Goal: Task Accomplishment & Management: Manage account settings

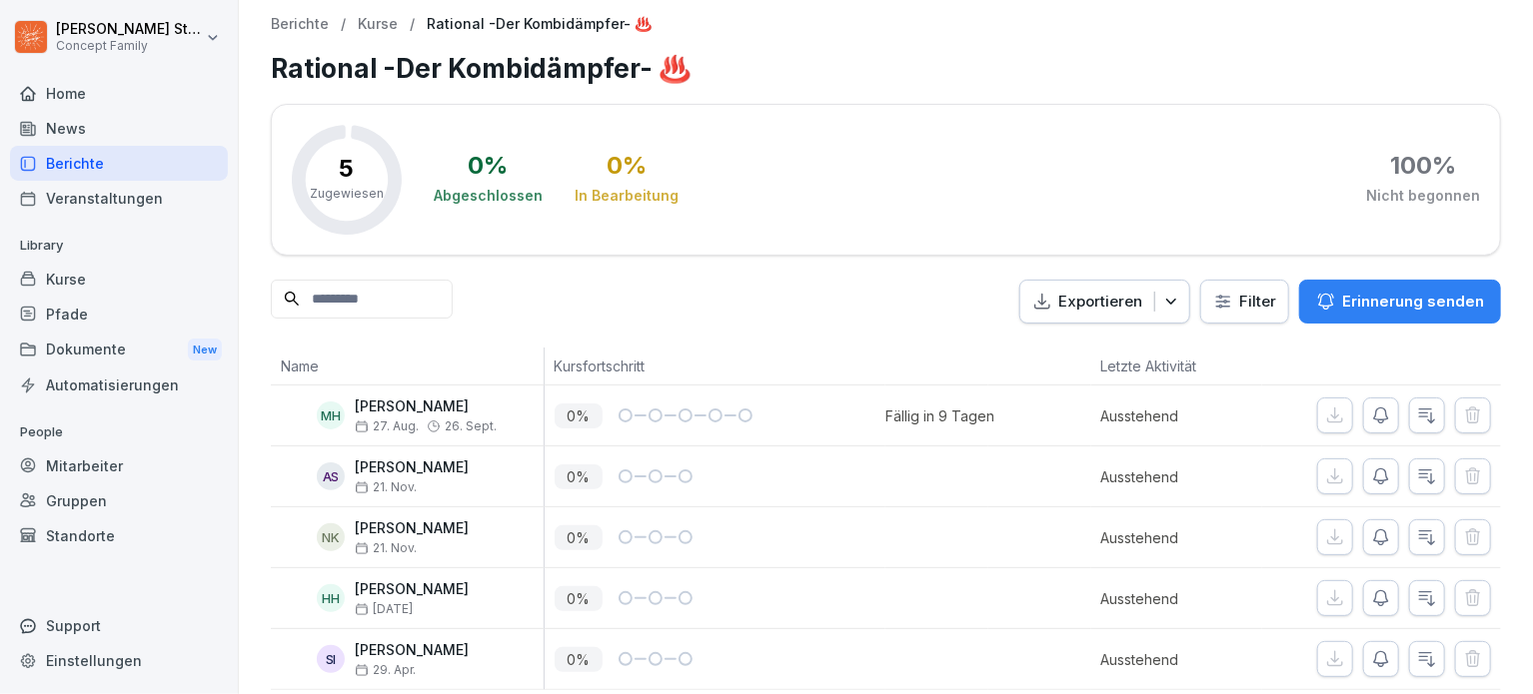
click at [1342, 311] on p "Erinnerung senden" at bounding box center [1413, 302] width 142 height 22
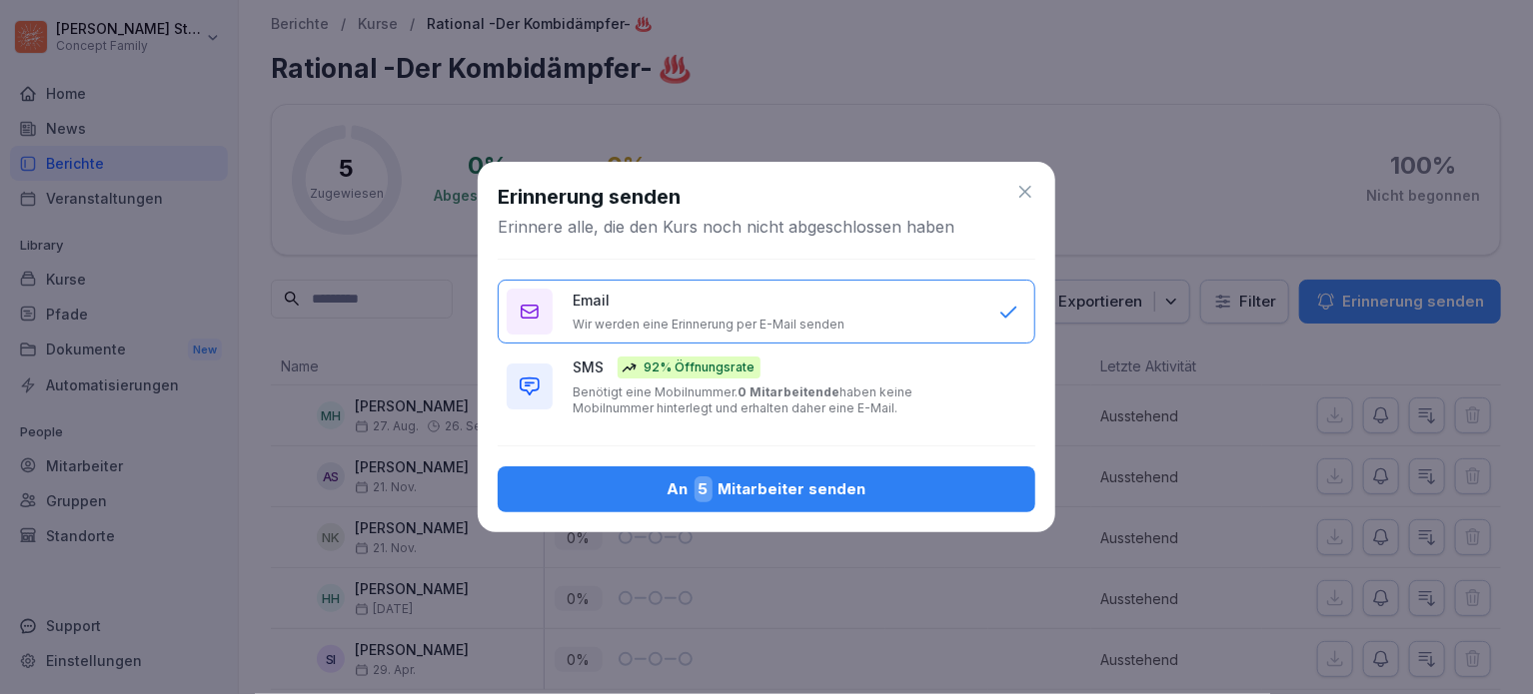
click at [1034, 196] on icon at bounding box center [1025, 192] width 20 height 20
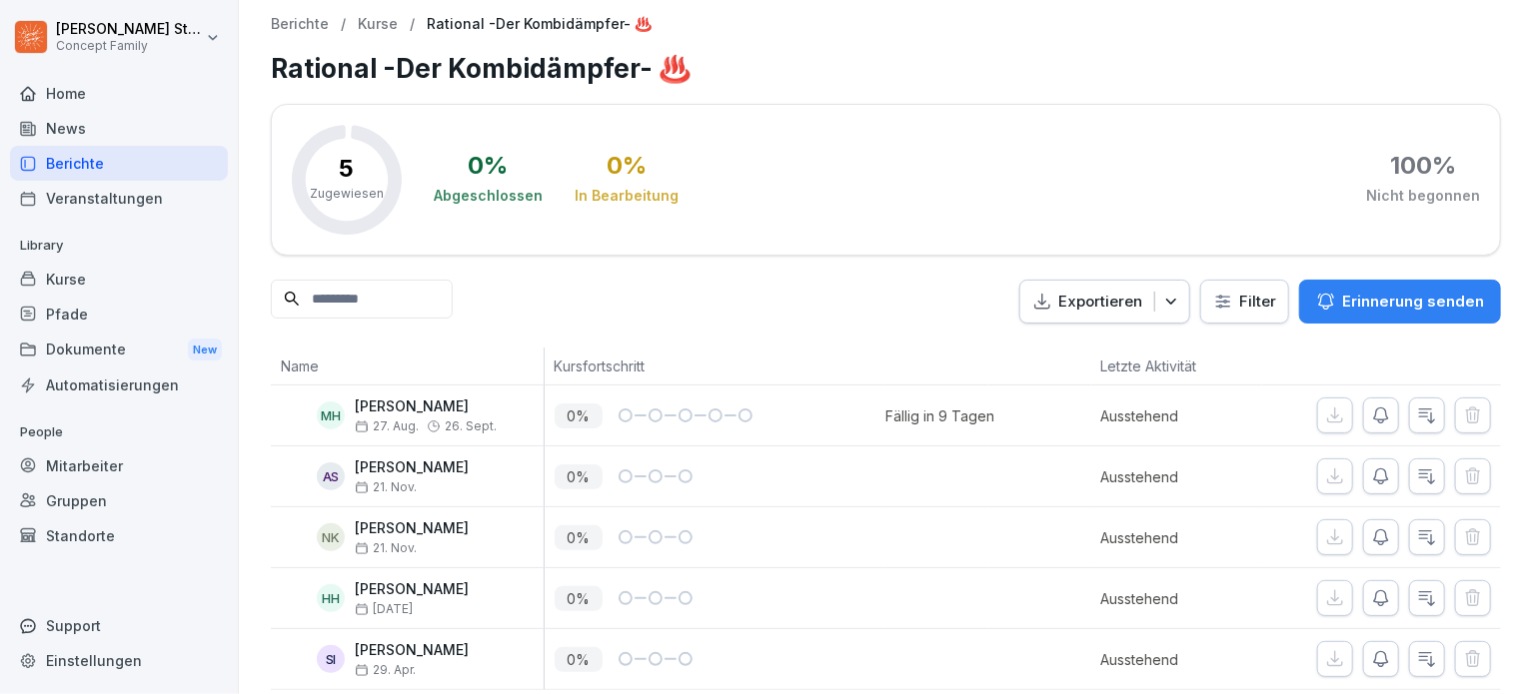
click at [94, 472] on div "Mitarbeiter" at bounding box center [119, 466] width 218 height 35
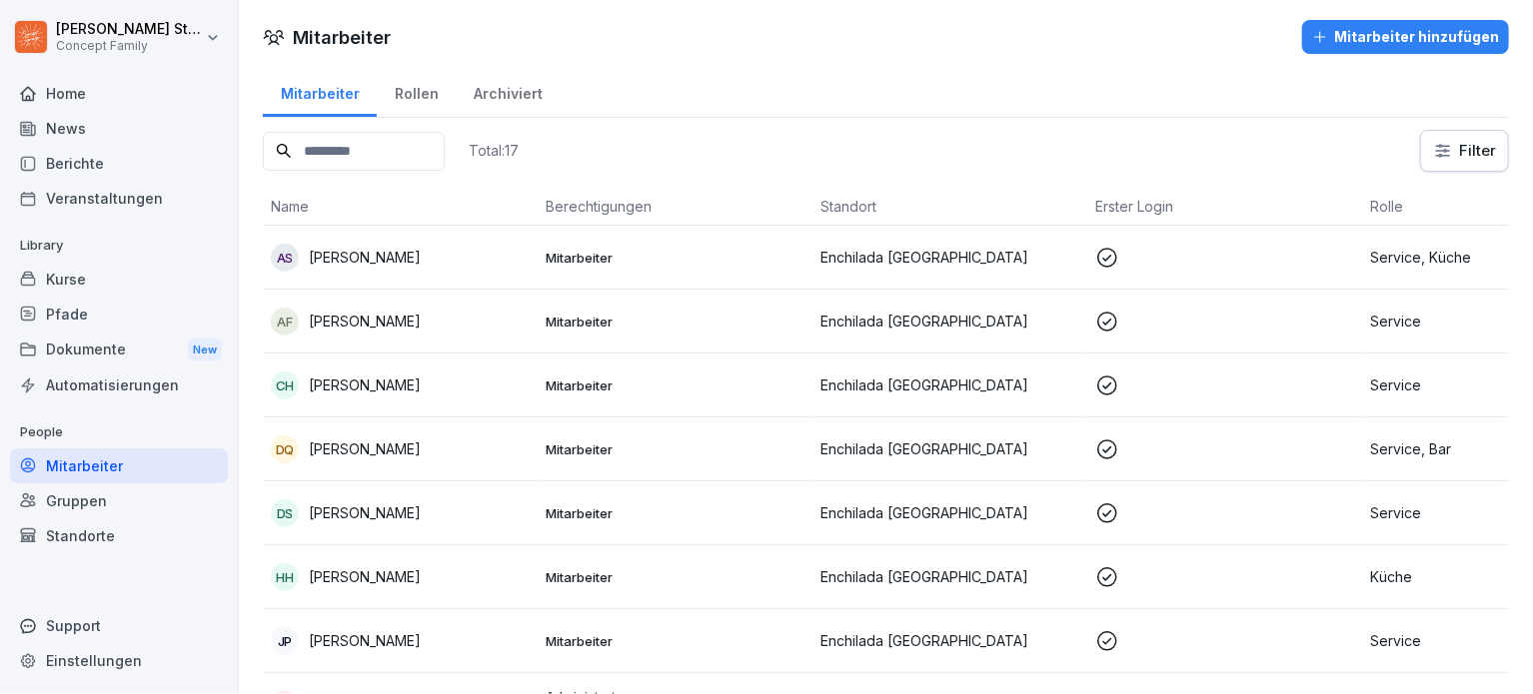
click at [67, 137] on div "News" at bounding box center [119, 128] width 218 height 35
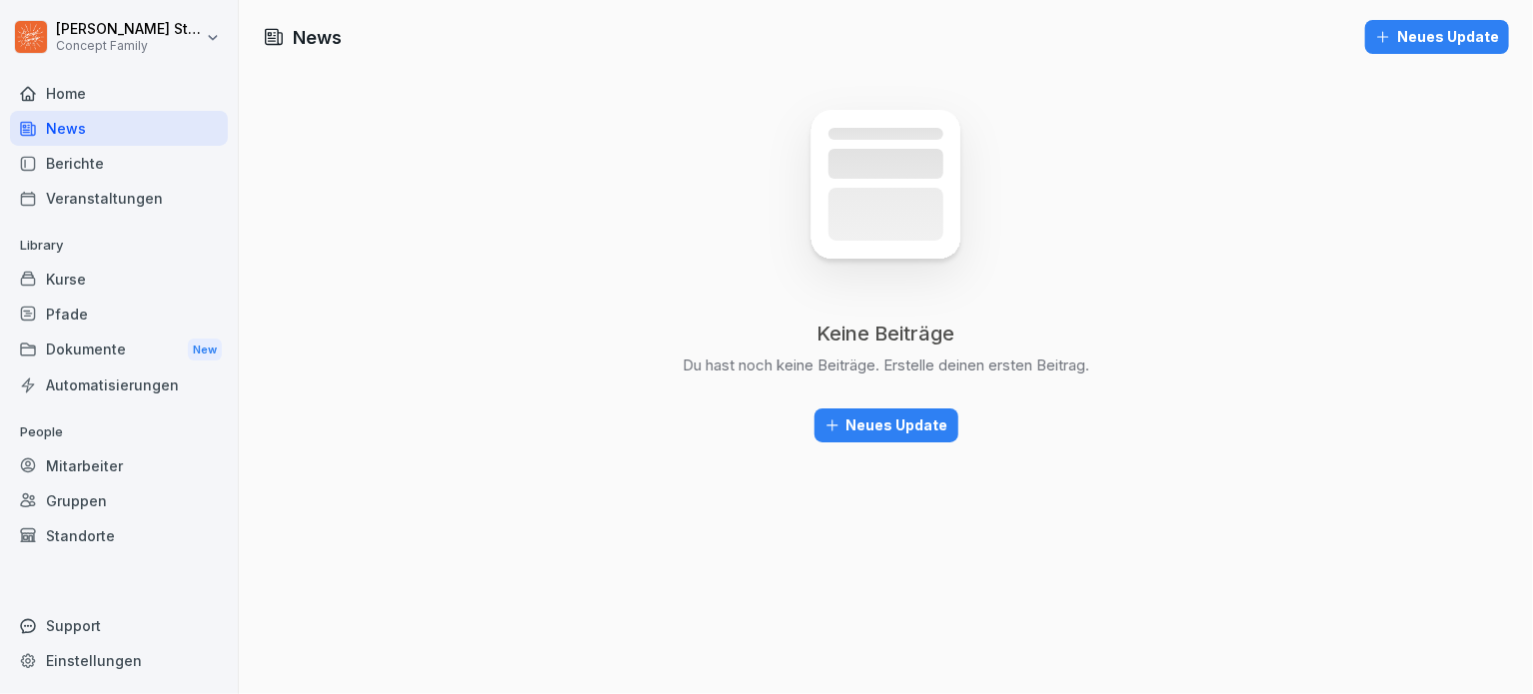
click at [149, 197] on div "Veranstaltungen" at bounding box center [119, 198] width 218 height 35
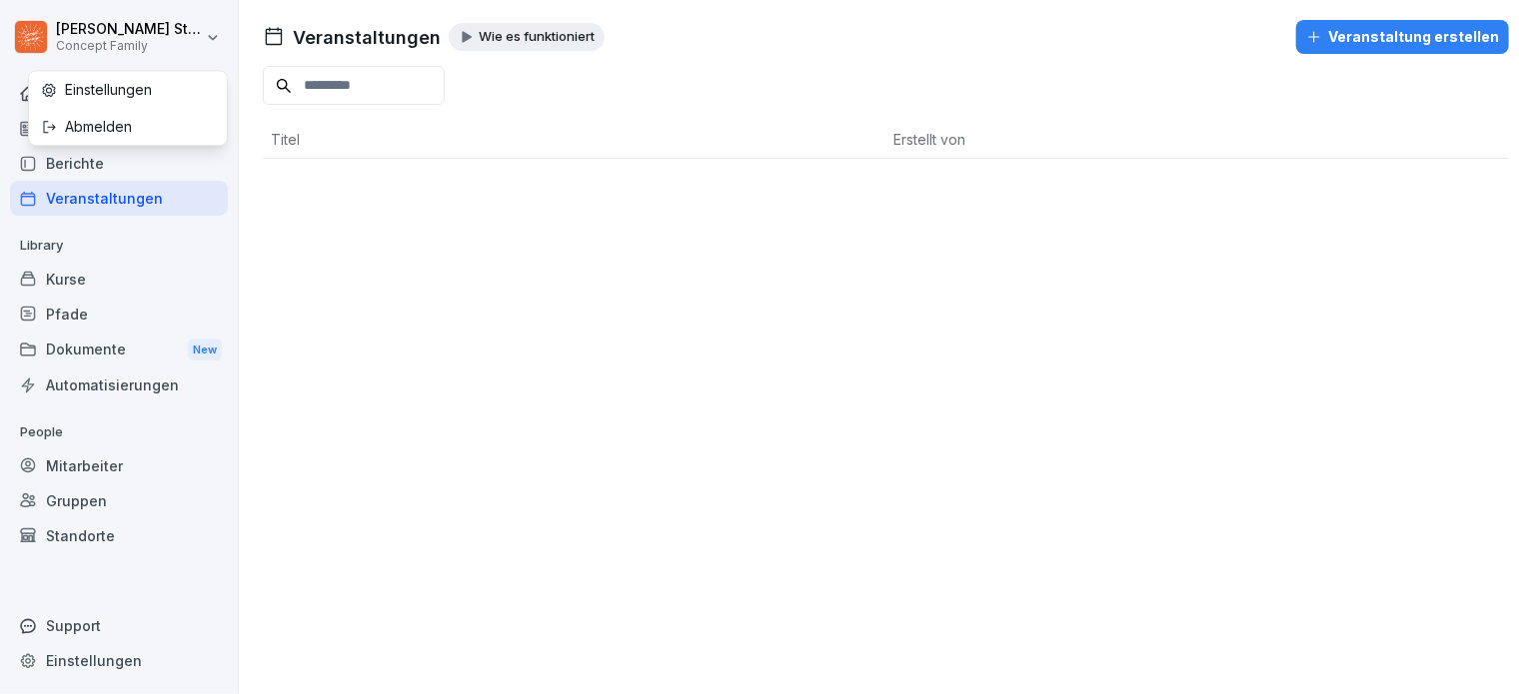
click at [96, 26] on html "[PERSON_NAME] Concept Family Home News Berichte Veranstaltungen Library Kurse P…" at bounding box center [766, 347] width 1533 height 694
click at [473, 41] on div "Wie es funktioniert" at bounding box center [527, 37] width 156 height 28
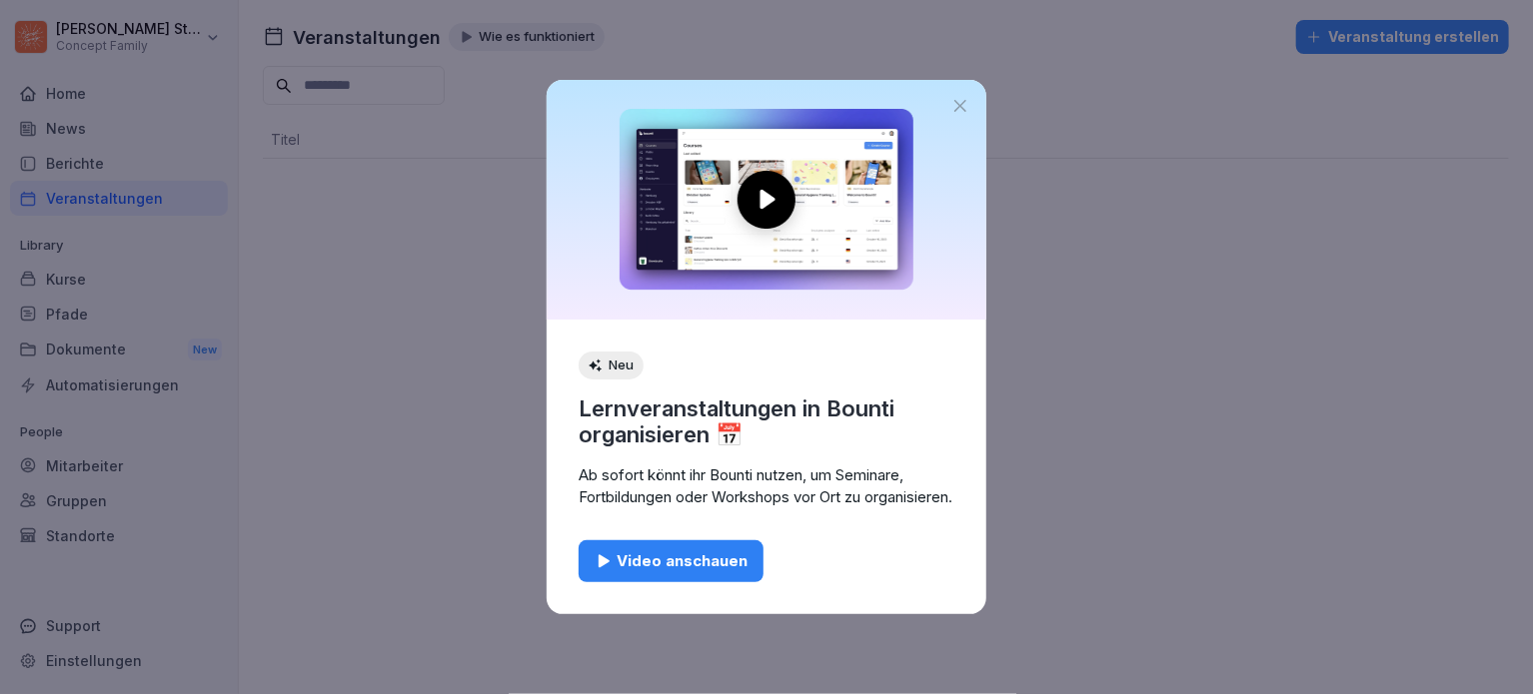
click at [680, 572] on div "Video anschauen" at bounding box center [670, 561] width 153 height 22
click at [962, 99] on icon at bounding box center [960, 106] width 20 height 20
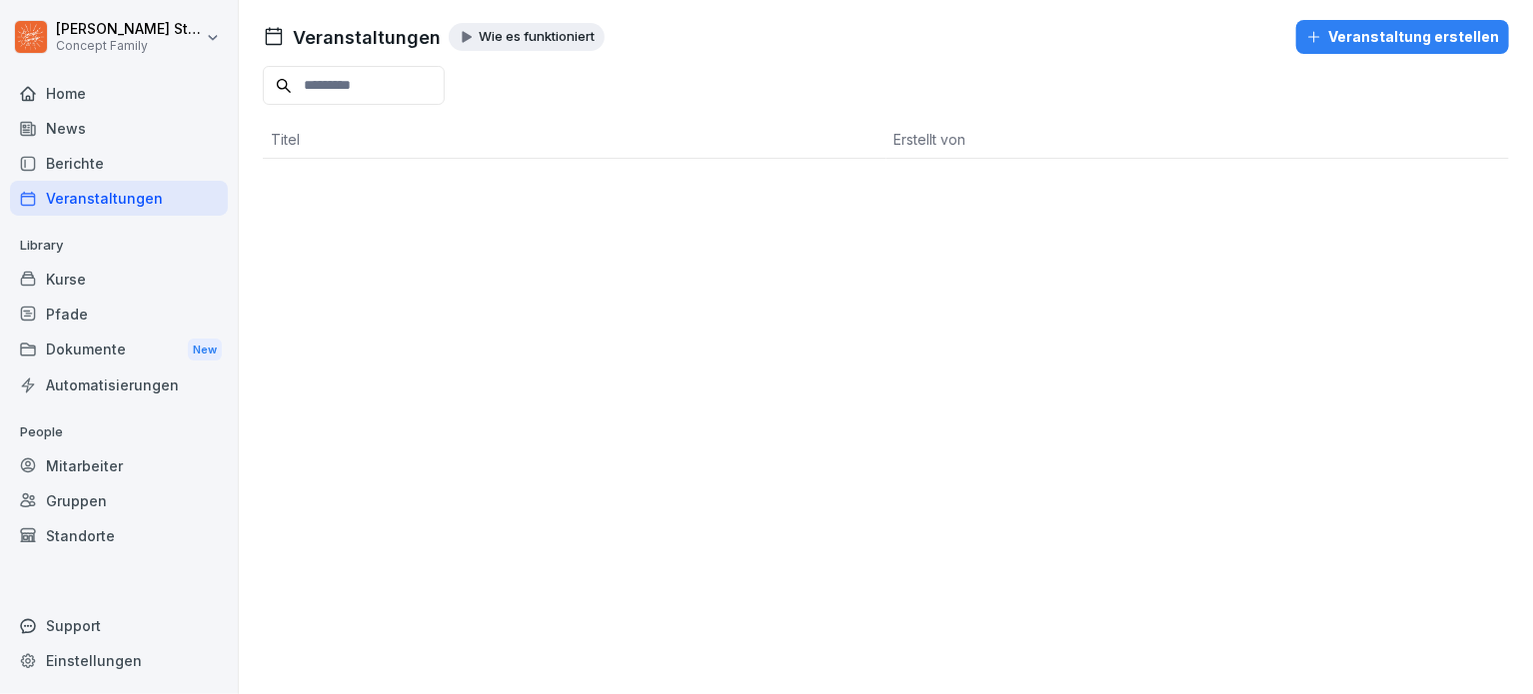
click at [107, 468] on div "Mitarbeiter" at bounding box center [119, 466] width 218 height 35
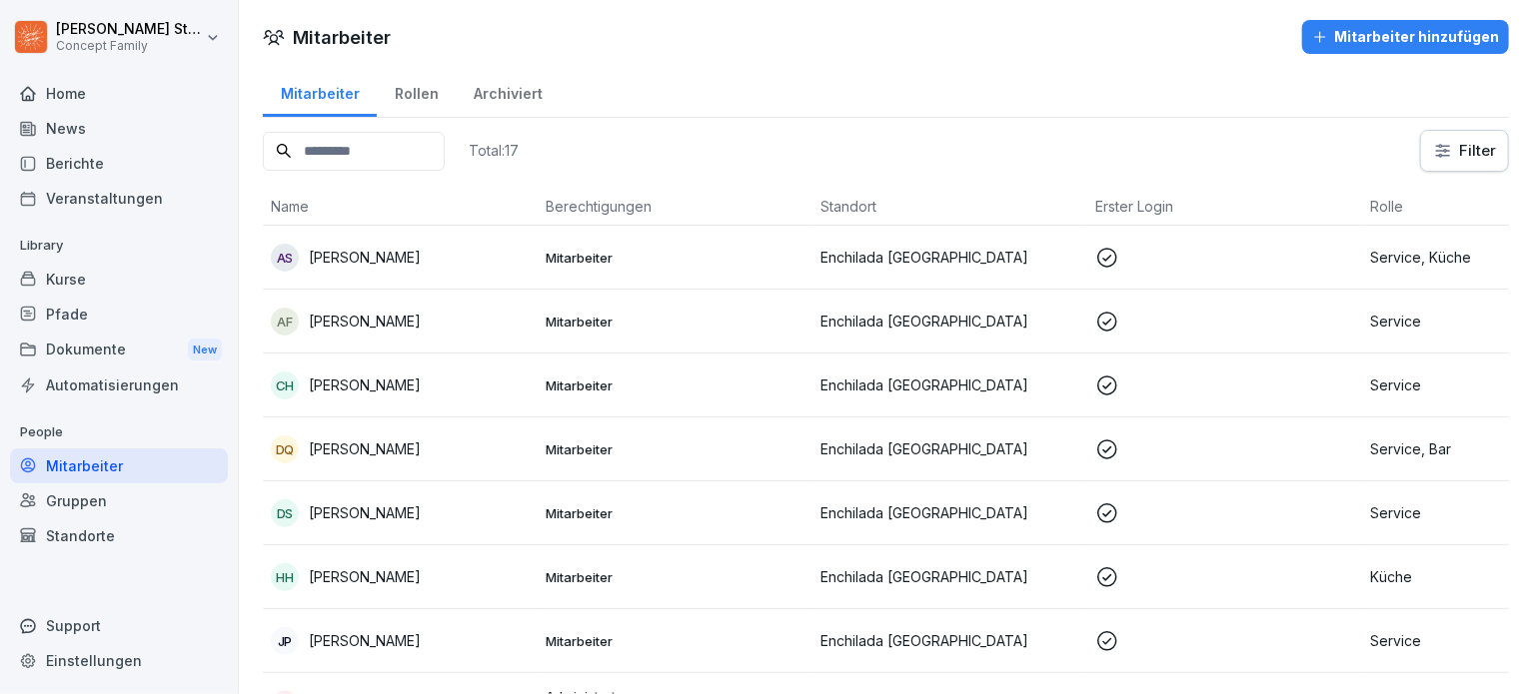
click at [113, 346] on div "Dokumente New" at bounding box center [119, 350] width 218 height 37
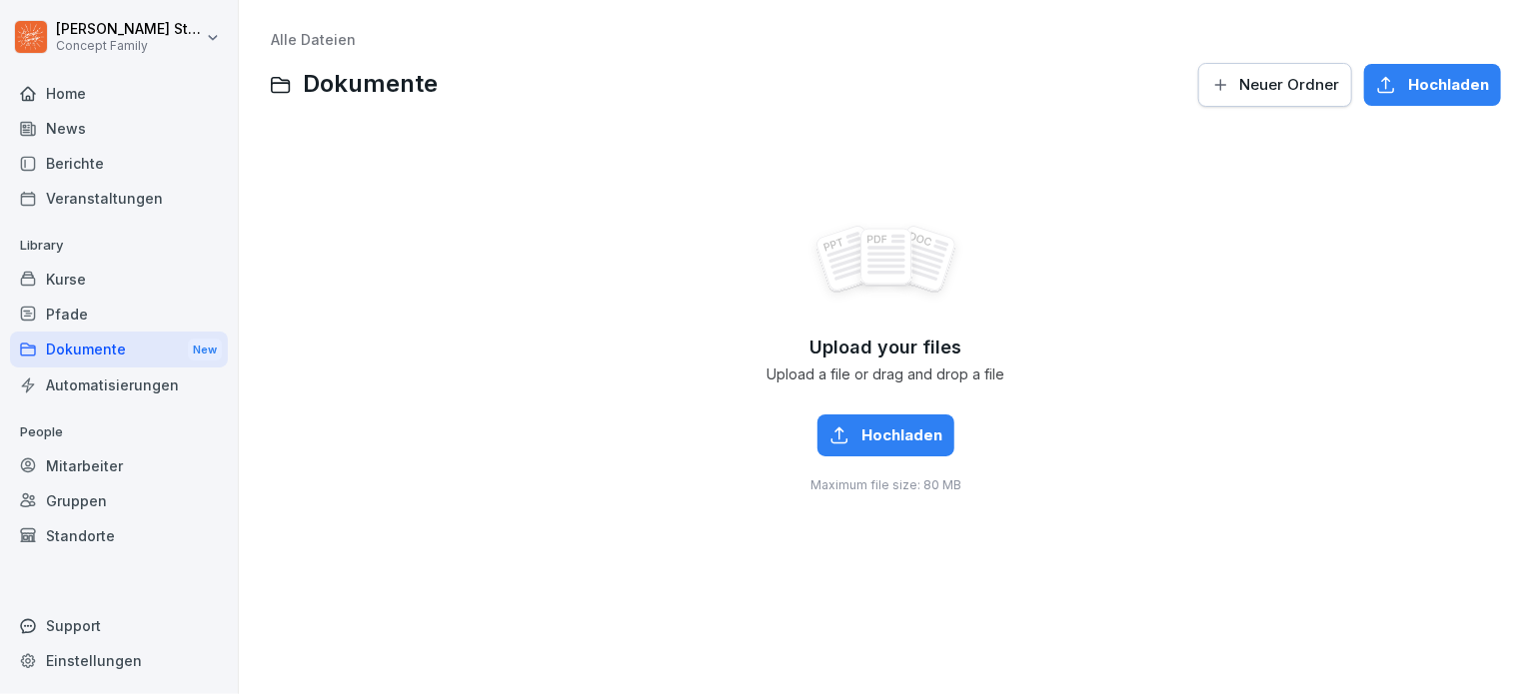
click at [107, 156] on div "Berichte" at bounding box center [119, 163] width 218 height 35
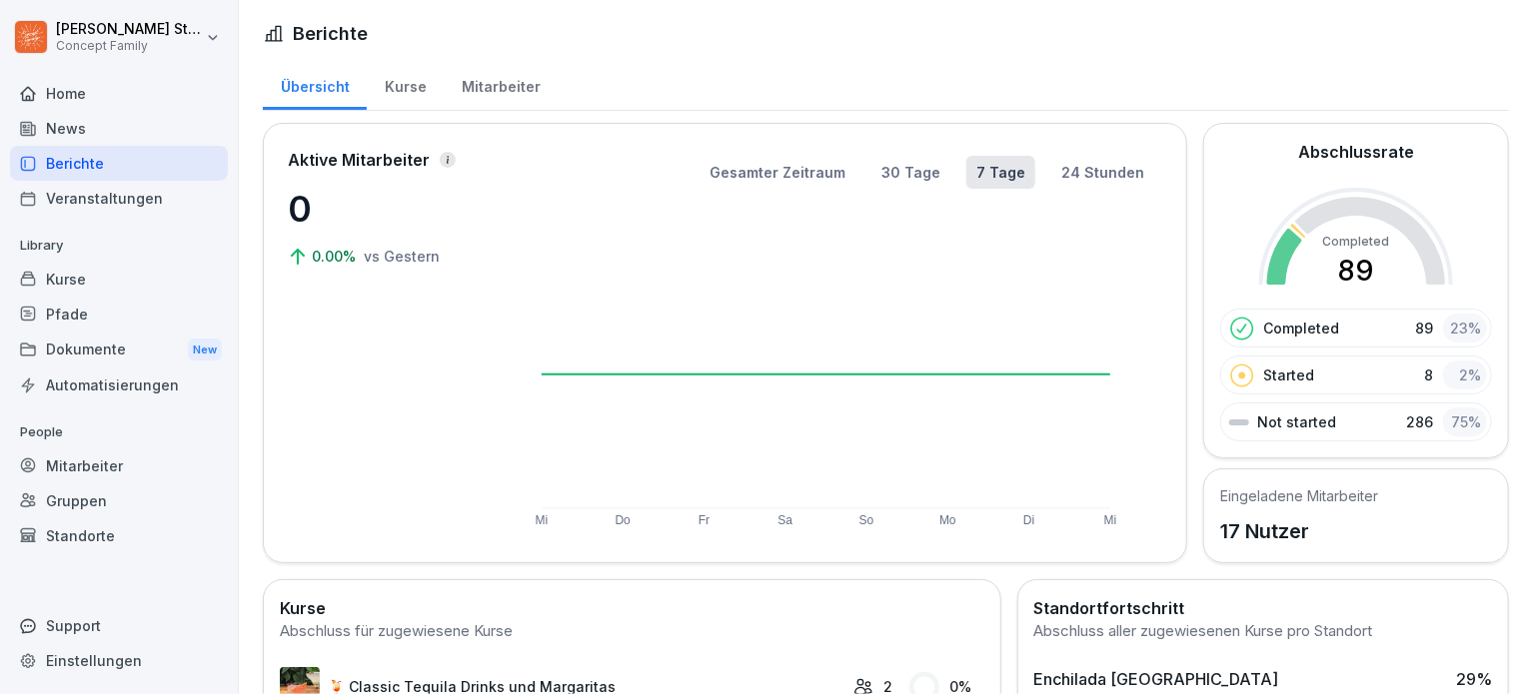
click at [524, 88] on div "Mitarbeiter" at bounding box center [501, 84] width 114 height 51
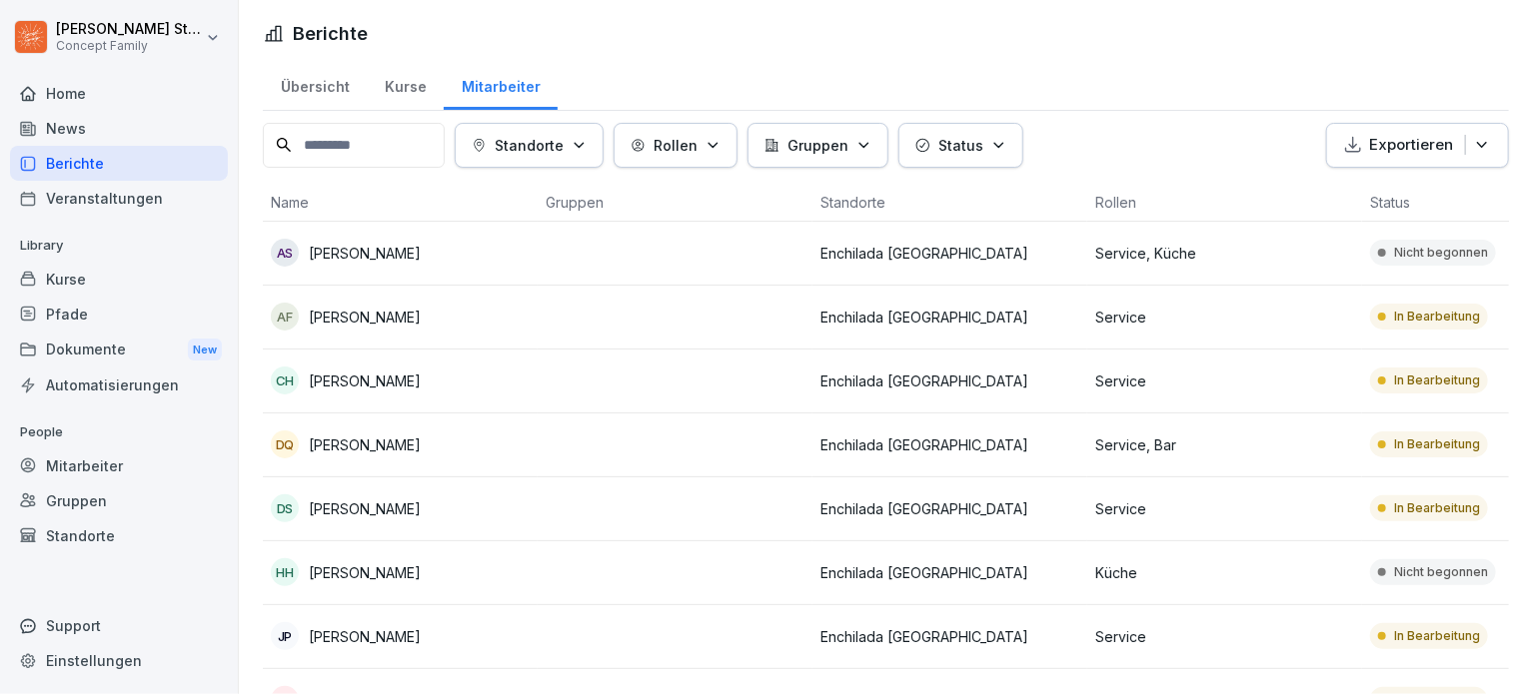
click at [1447, 141] on div "Exportieren" at bounding box center [1417, 145] width 149 height 23
click at [1084, 317] on td "Enchilada [GEOGRAPHIC_DATA]" at bounding box center [949, 318] width 275 height 64
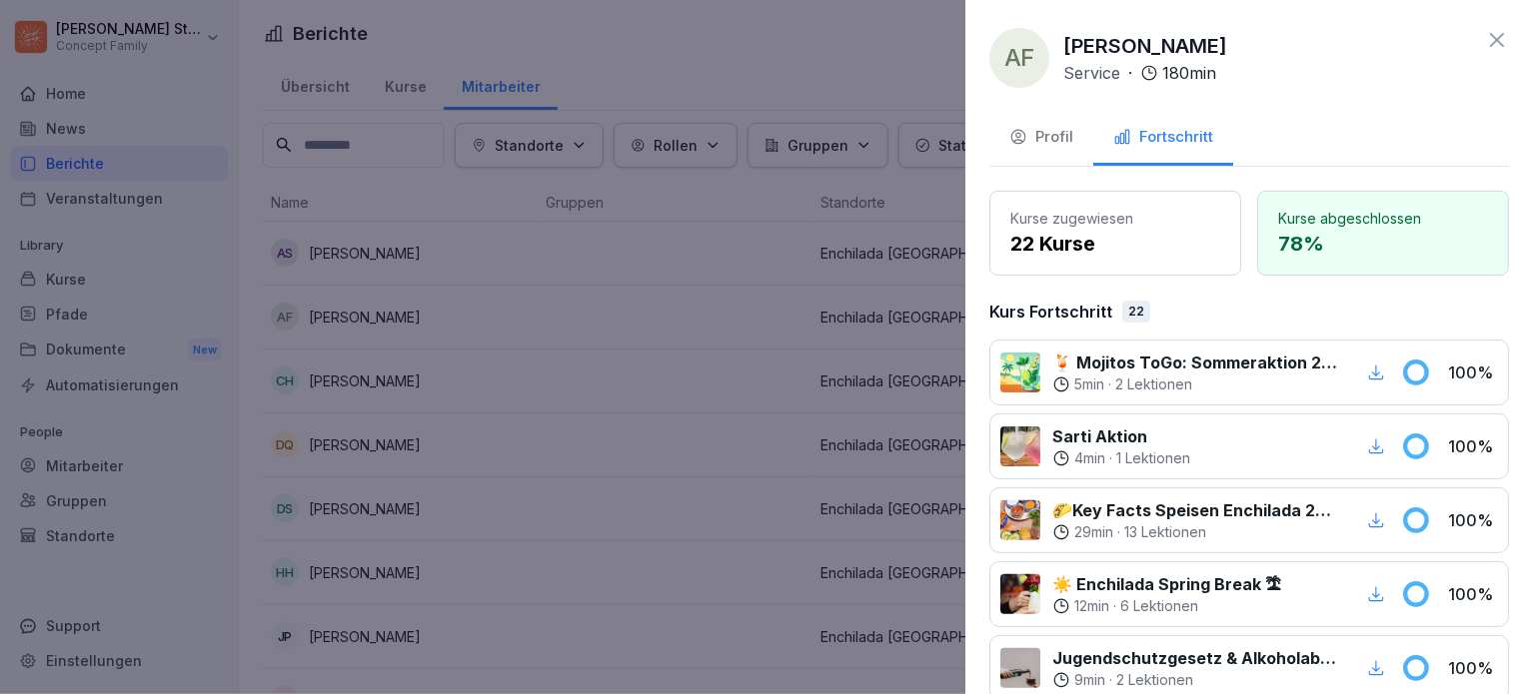
click at [1485, 46] on icon at bounding box center [1497, 40] width 24 height 24
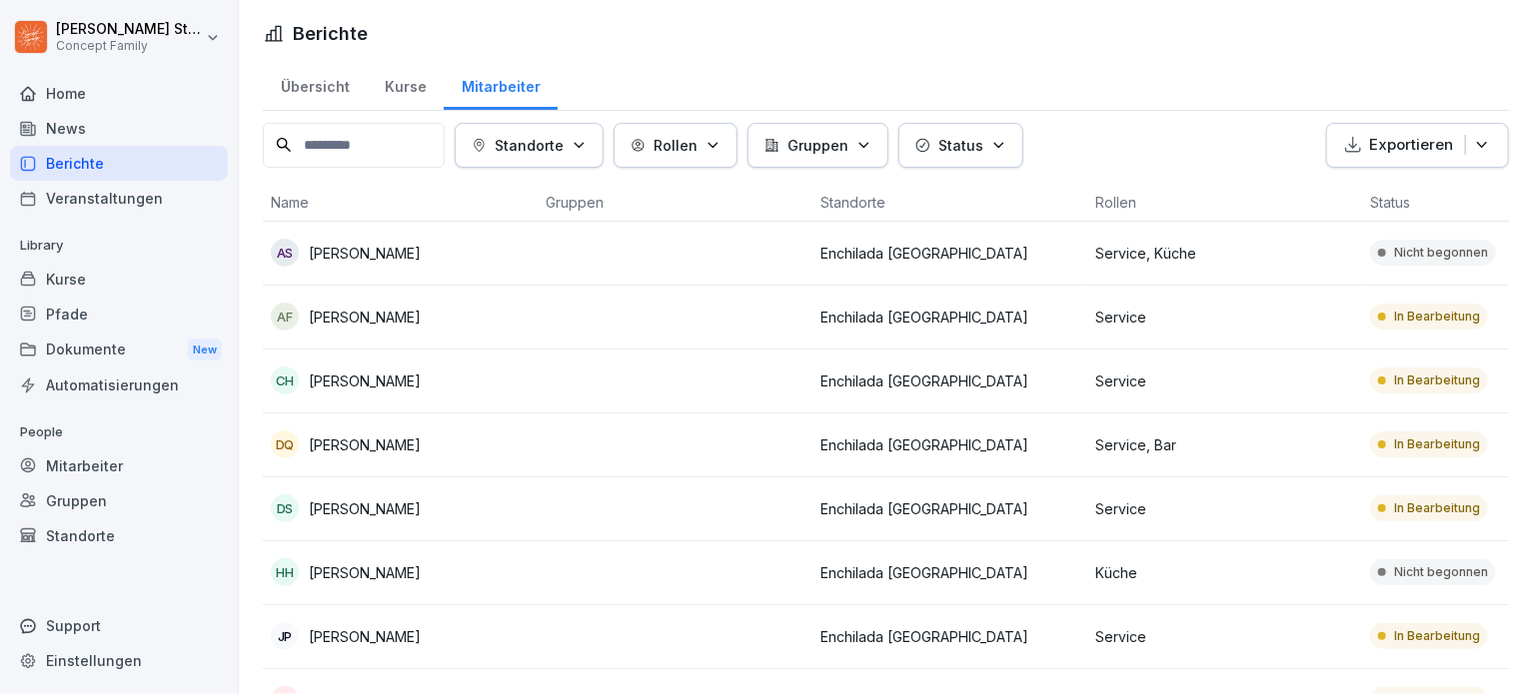
click at [360, 243] on p "Abdul Basit Shinwari" at bounding box center [365, 253] width 112 height 21
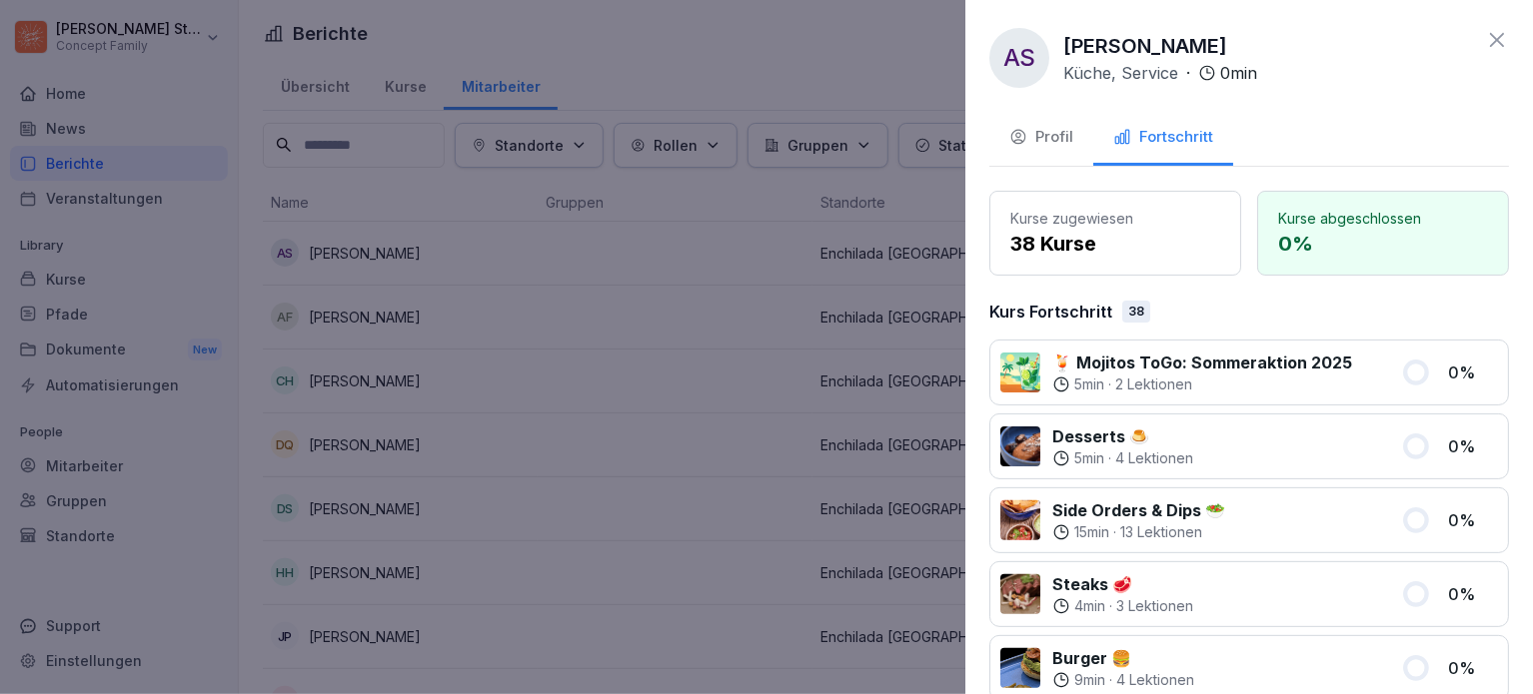
click at [1057, 148] on div "Profil" at bounding box center [1041, 137] width 64 height 23
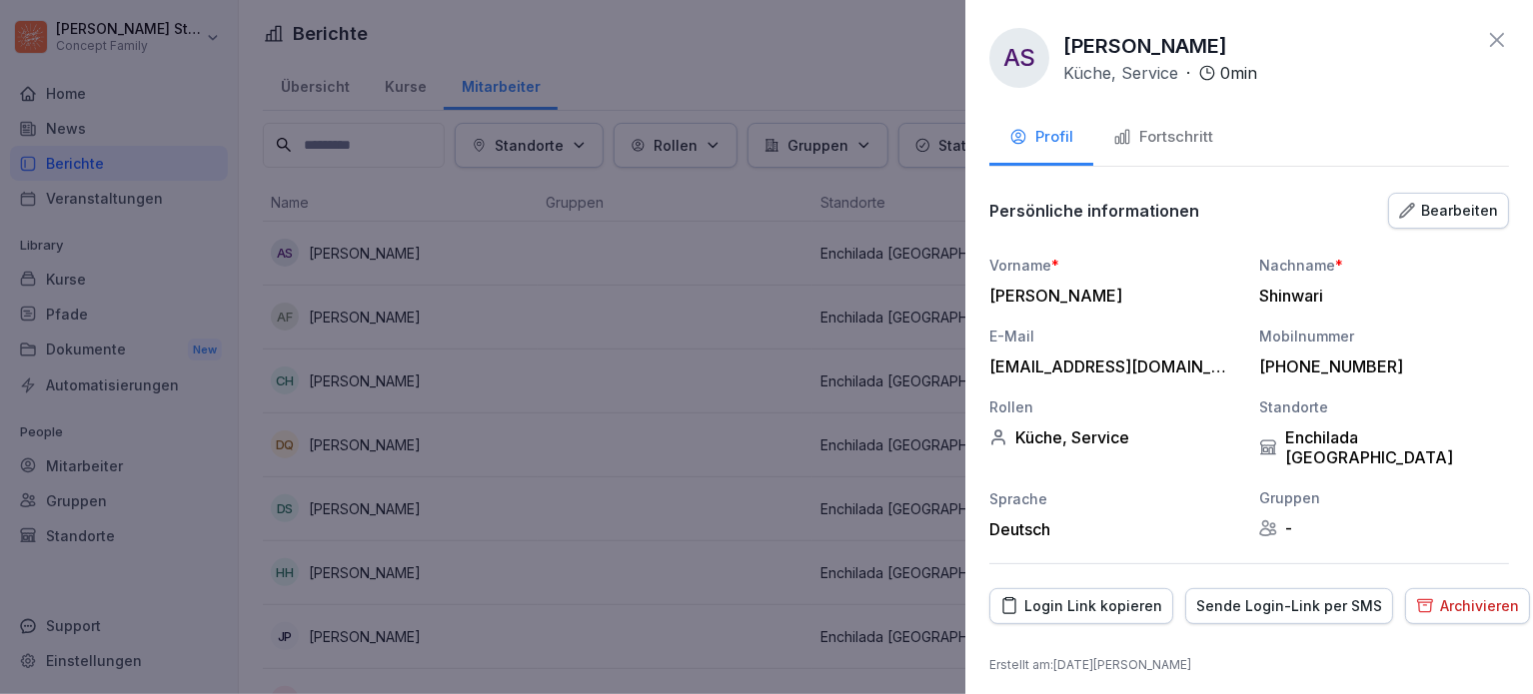
click at [1460, 595] on div "Archivieren" at bounding box center [1467, 606] width 103 height 22
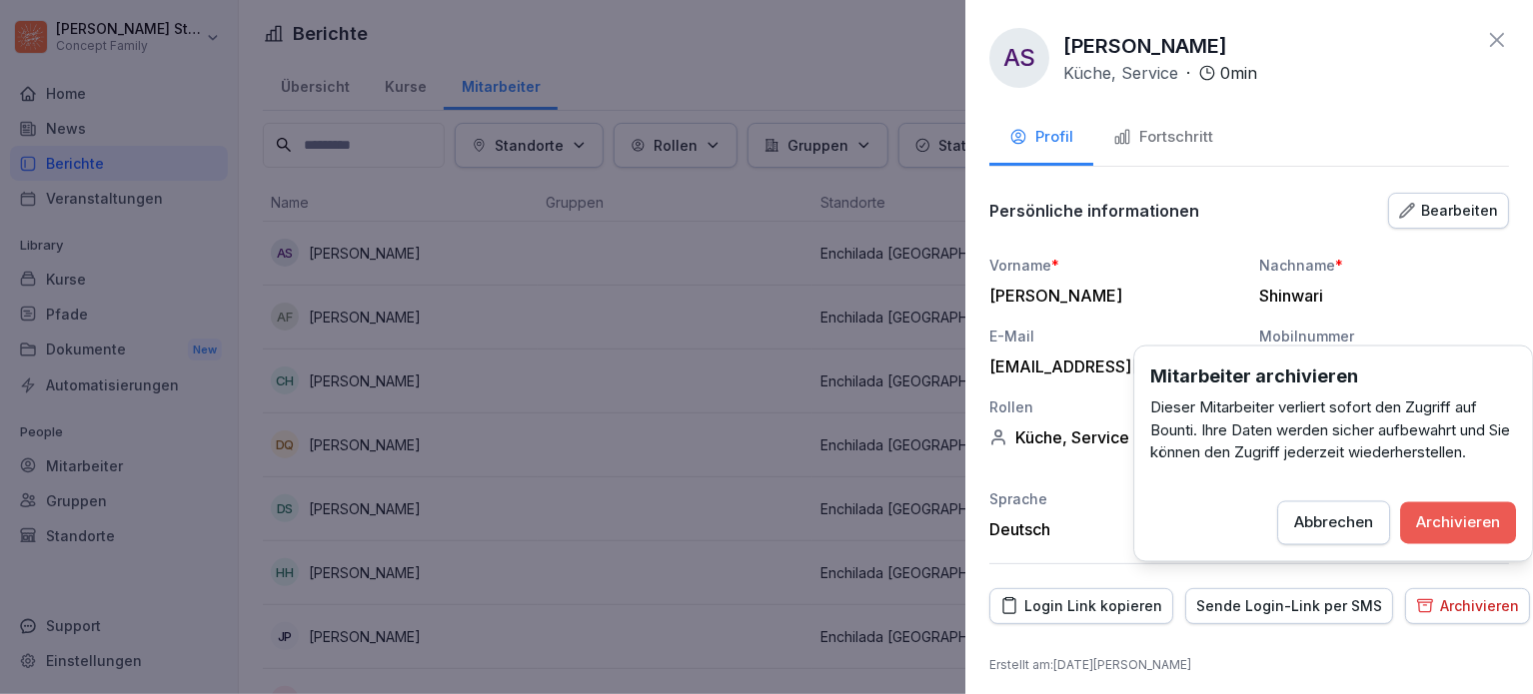
click at [1454, 518] on div "Archivieren" at bounding box center [1458, 523] width 84 height 22
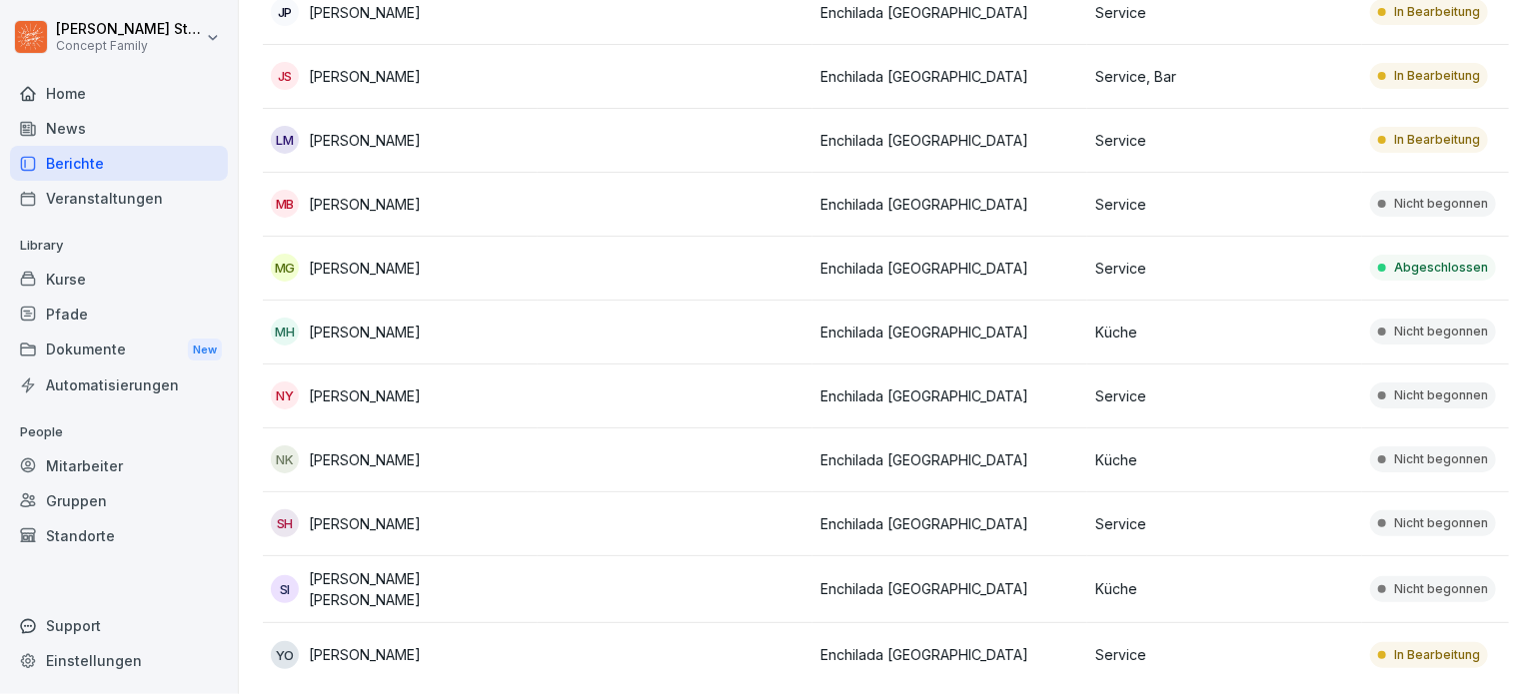
scroll to position [592, 0]
